Goal: Information Seeking & Learning: Learn about a topic

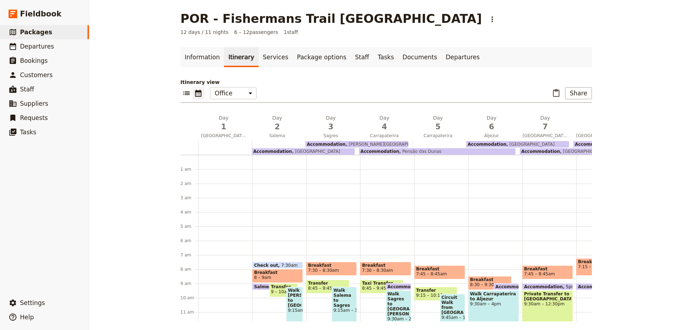
scroll to position [93, 0]
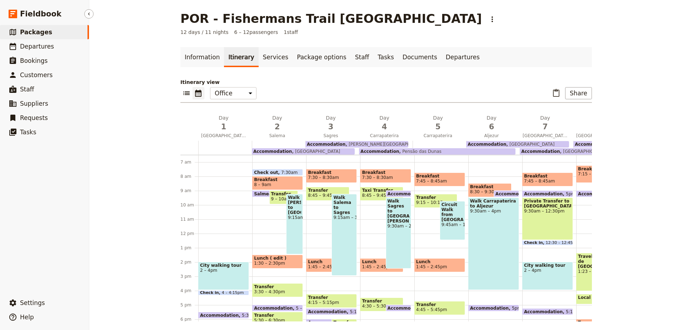
click at [52, 33] on link "​ Packages" at bounding box center [44, 32] width 89 height 14
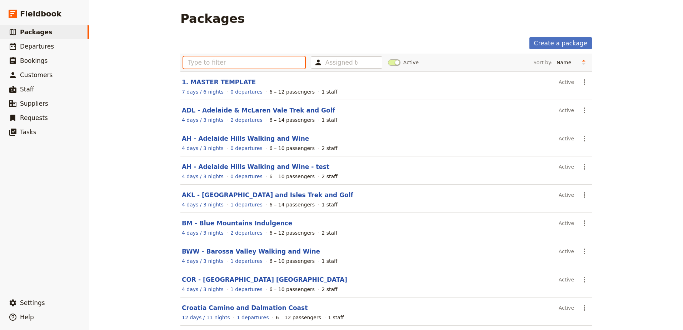
click at [253, 66] on input "text" at bounding box center [244, 62] width 122 height 12
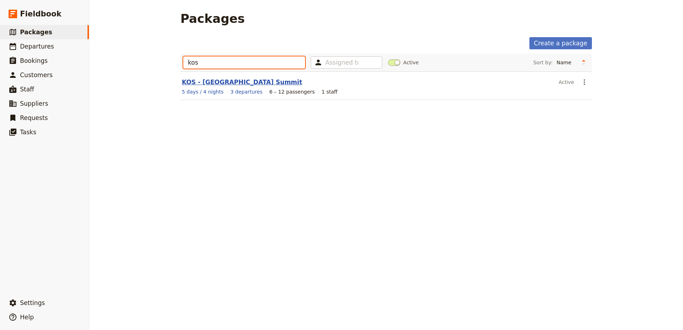
type input "kos"
click at [246, 80] on link "KOS - Mt Kosciuszko Summit" at bounding box center [242, 82] width 120 height 7
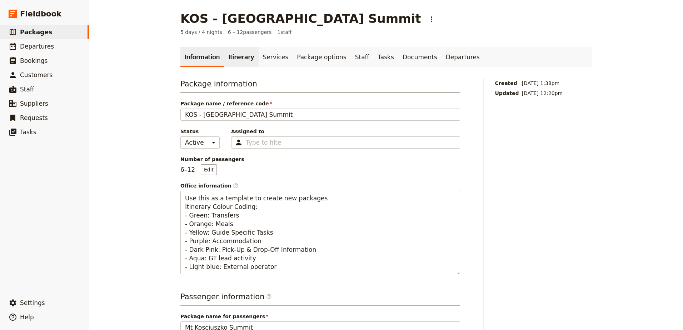
click at [238, 62] on link "Itinerary" at bounding box center [241, 57] width 34 height 20
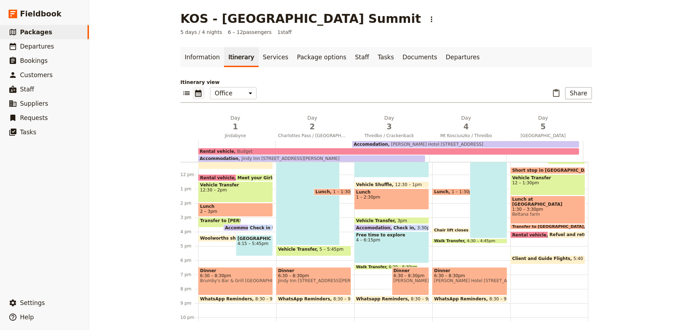
scroll to position [172, 0]
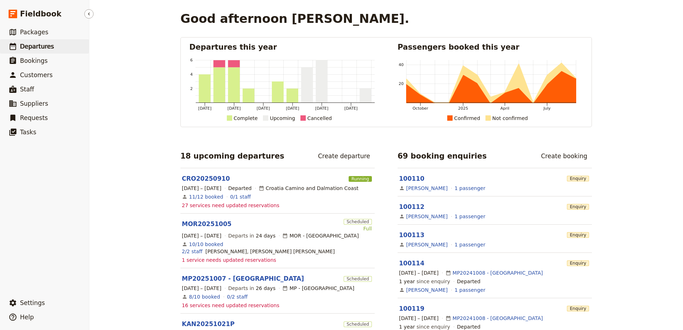
click at [35, 48] on span "Departures" at bounding box center [37, 46] width 34 height 7
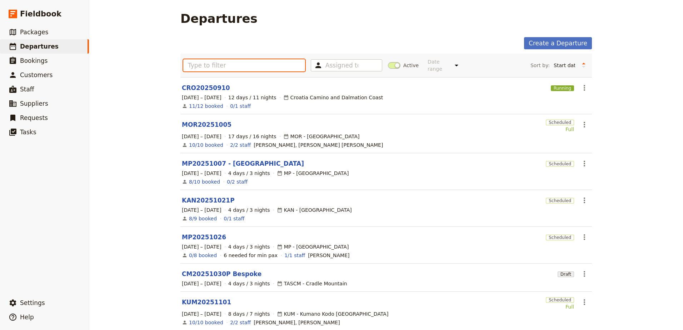
click at [217, 59] on input "text" at bounding box center [244, 65] width 122 height 12
click at [205, 196] on link "KAN20251021P" at bounding box center [208, 200] width 53 height 9
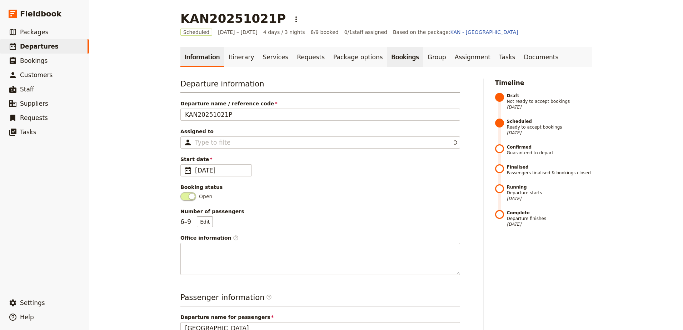
click at [387, 58] on link "Bookings" at bounding box center [405, 57] width 36 height 20
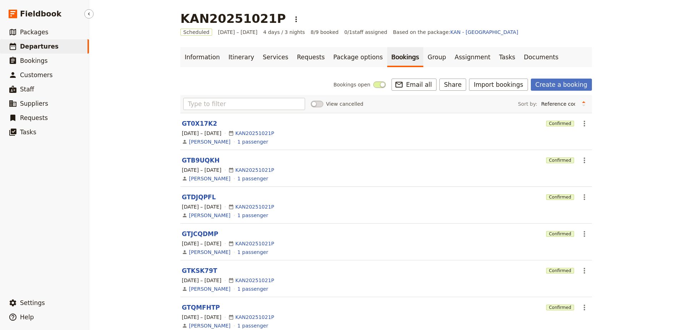
click at [35, 49] on span "Departures" at bounding box center [39, 46] width 39 height 7
